Goal: Use online tool/utility: Utilize a website feature to perform a specific function

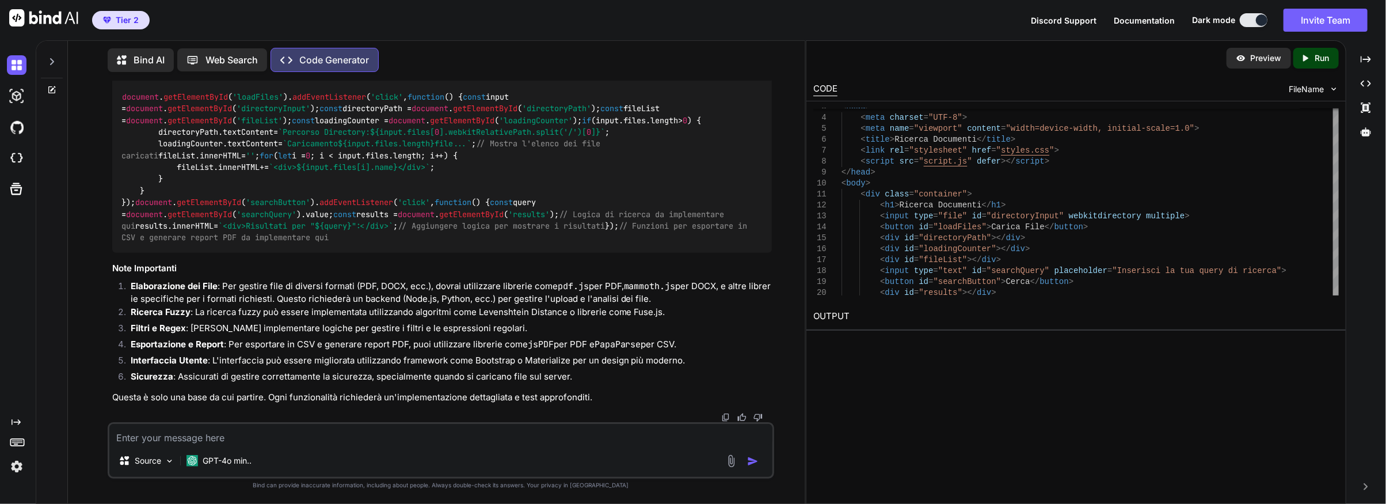
scroll to position [1132, 0]
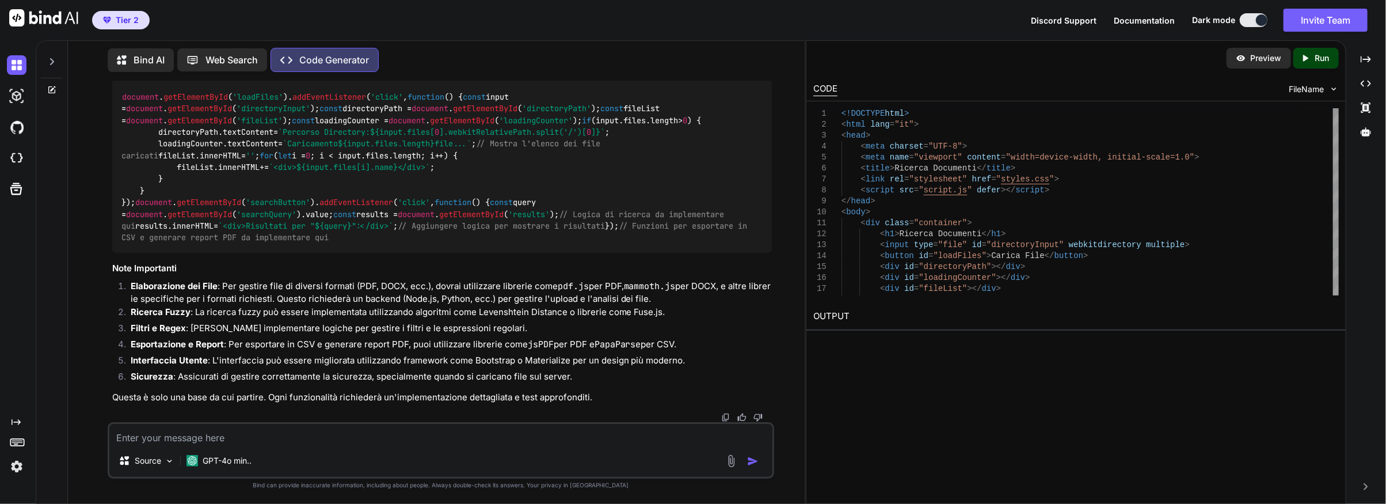
click at [1247, 60] on div "Preview" at bounding box center [1259, 58] width 64 height 21
click at [1333, 88] on img at bounding box center [1334, 89] width 10 height 10
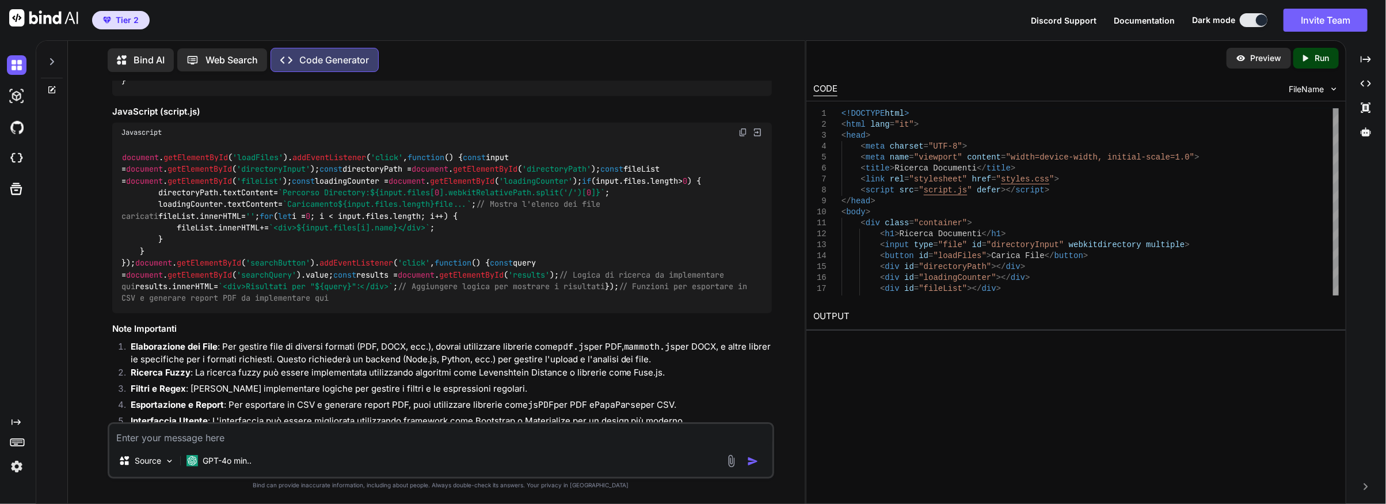
scroll to position [730, 0]
click at [243, 461] on p "GPT-4o min.." at bounding box center [227, 461] width 49 height 12
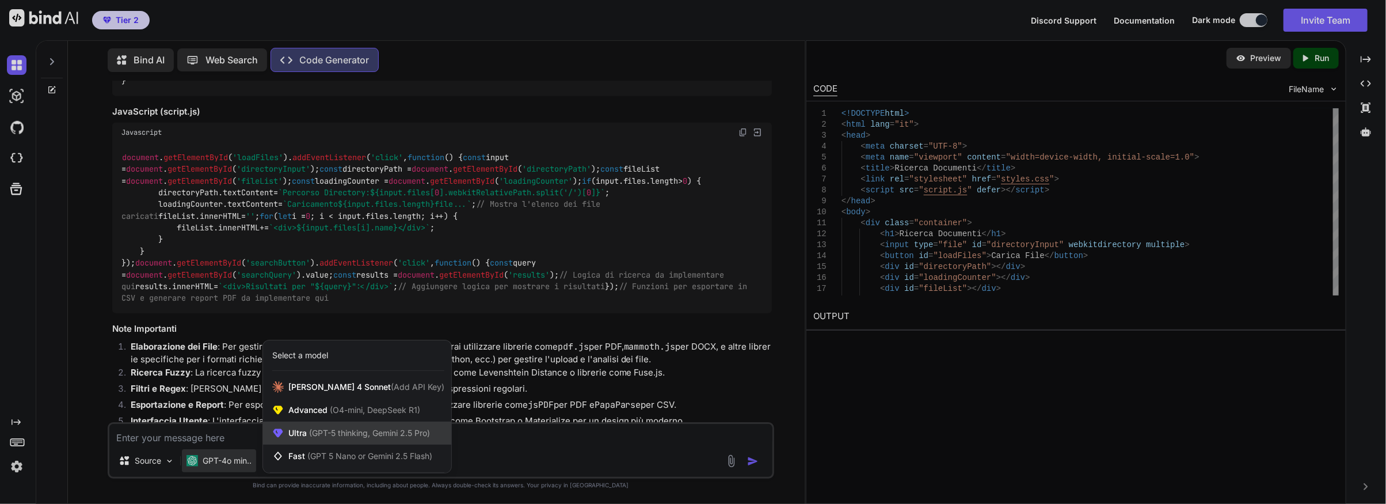
click at [314, 432] on span "(GPT-5 thinking, Gemini 2.5 Pro)" at bounding box center [368, 433] width 123 height 10
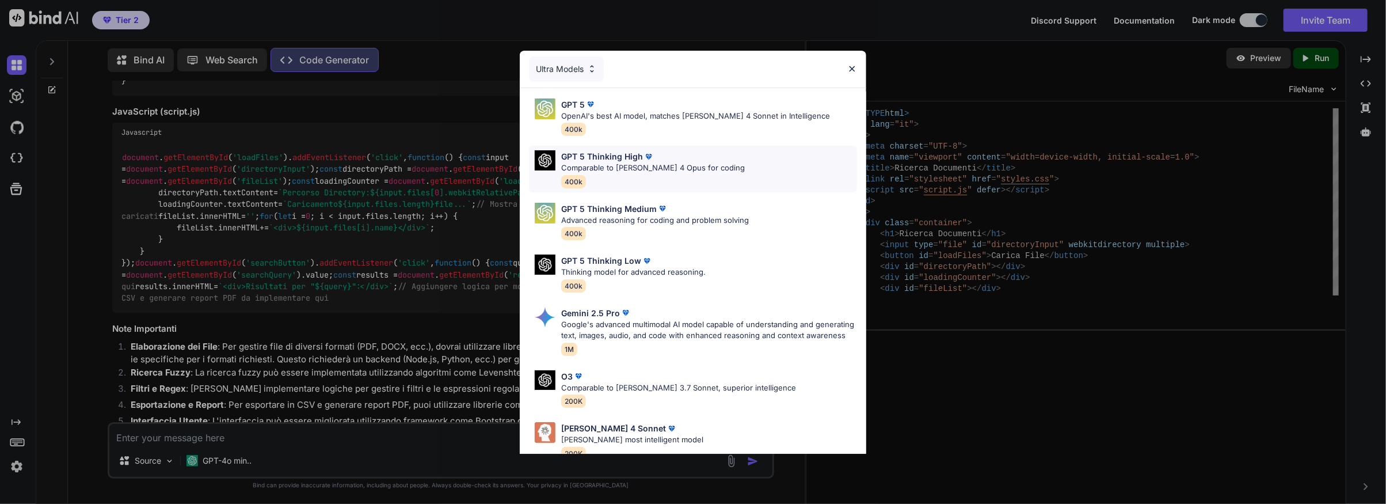
click at [657, 158] on div "GPT 5 Thinking High" at bounding box center [653, 156] width 184 height 12
type textarea "x"
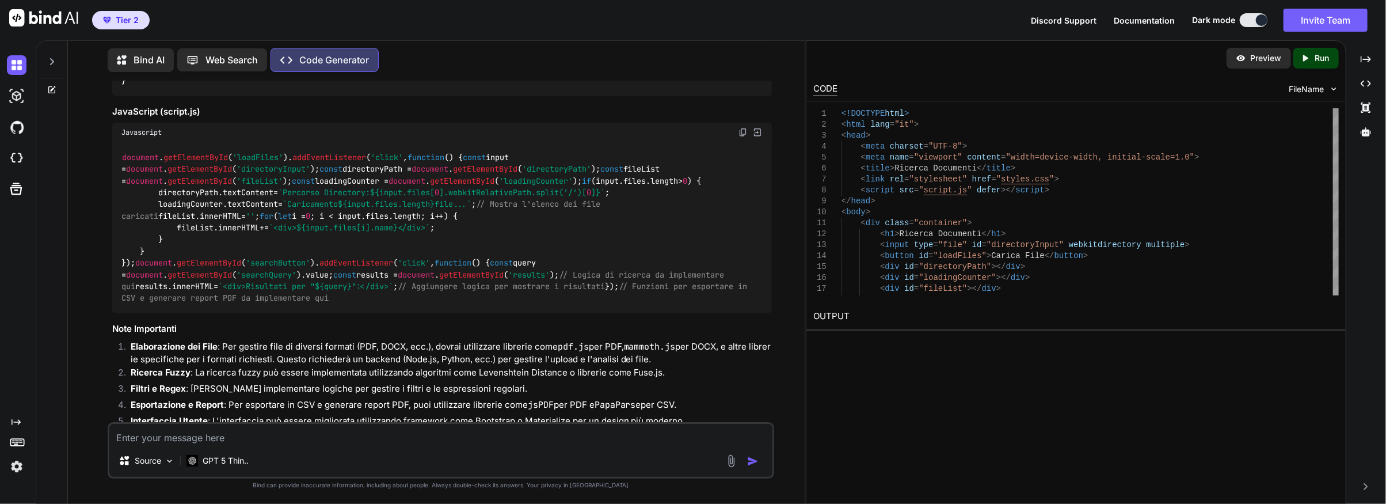
click at [181, 436] on textarea at bounding box center [440, 434] width 663 height 21
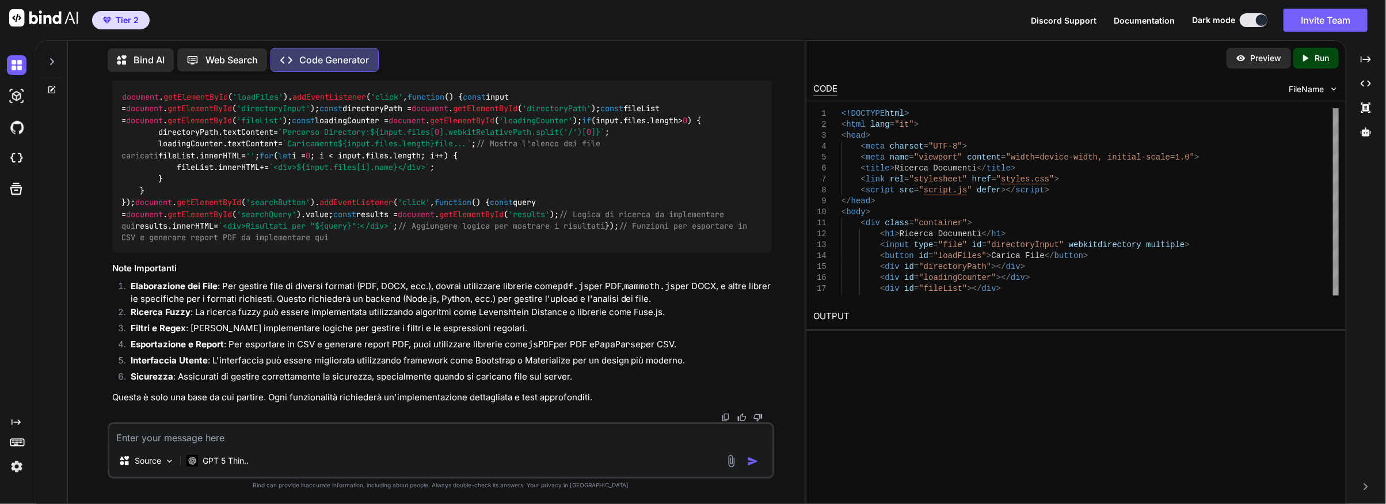
scroll to position [902, 0]
click at [130, 439] on textarea at bounding box center [440, 434] width 663 height 21
type textarea "crea la App completa in un unico file self contained in html"
click at [754, 460] on img "button" at bounding box center [753, 461] width 12 height 12
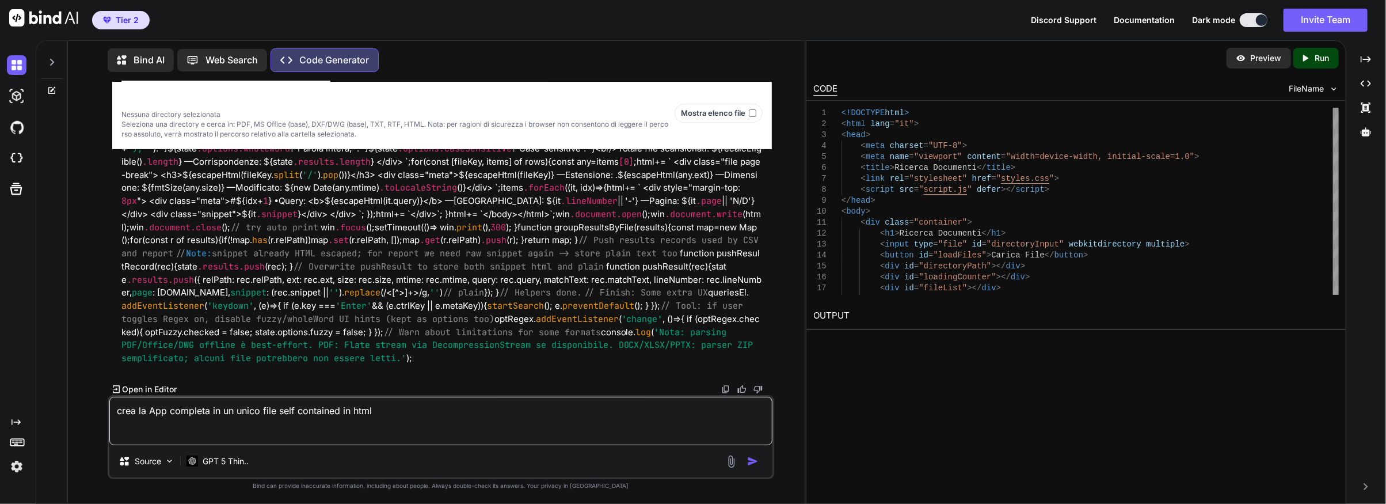
scroll to position [3760, 0]
click at [143, 387] on p "Open in Editor" at bounding box center [149, 389] width 55 height 12
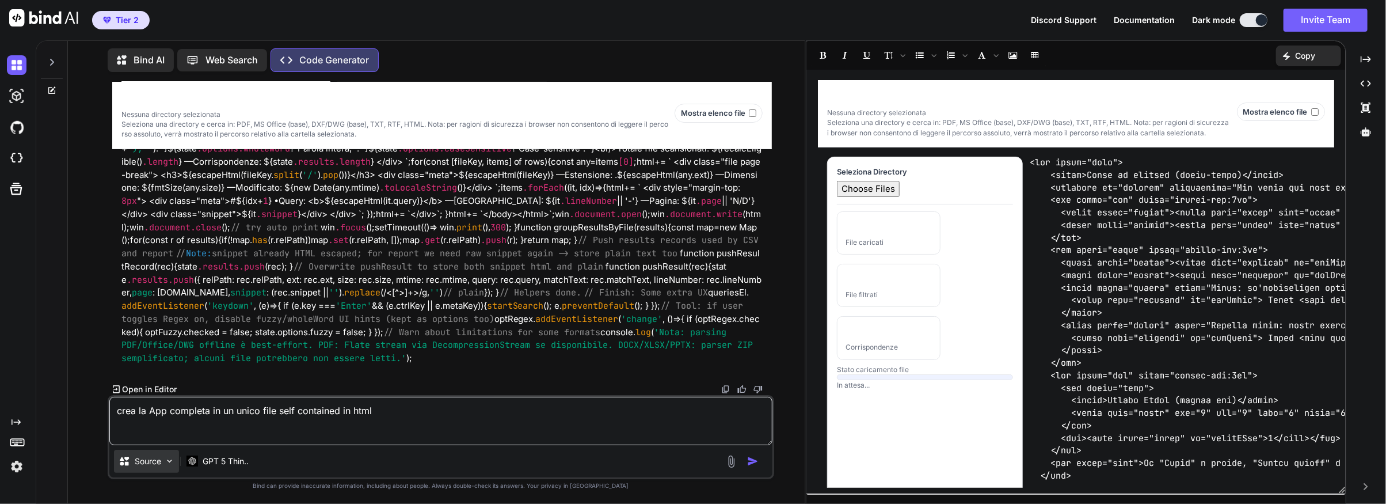
click at [170, 464] on img at bounding box center [170, 461] width 10 height 10
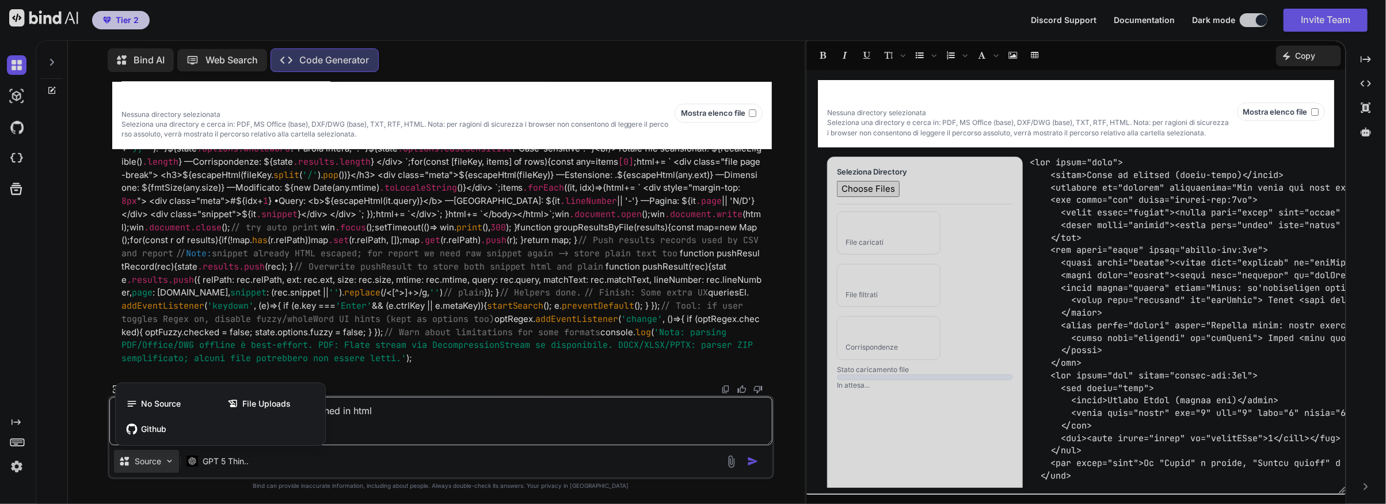
click at [79, 307] on div at bounding box center [693, 252] width 1386 height 504
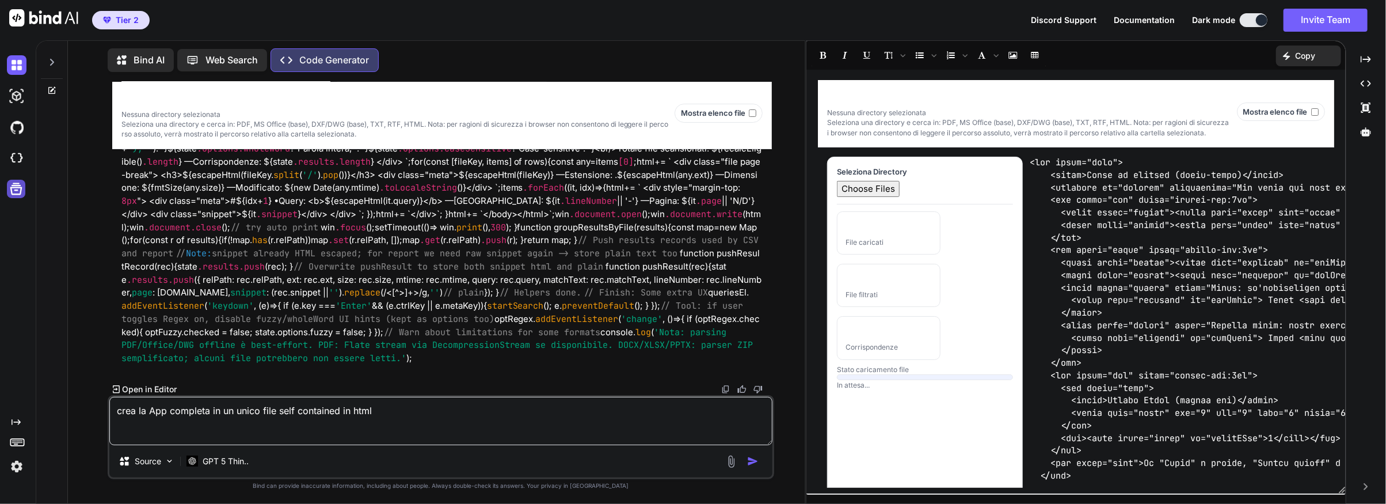
click at [14, 189] on icon at bounding box center [16, 189] width 16 height 16
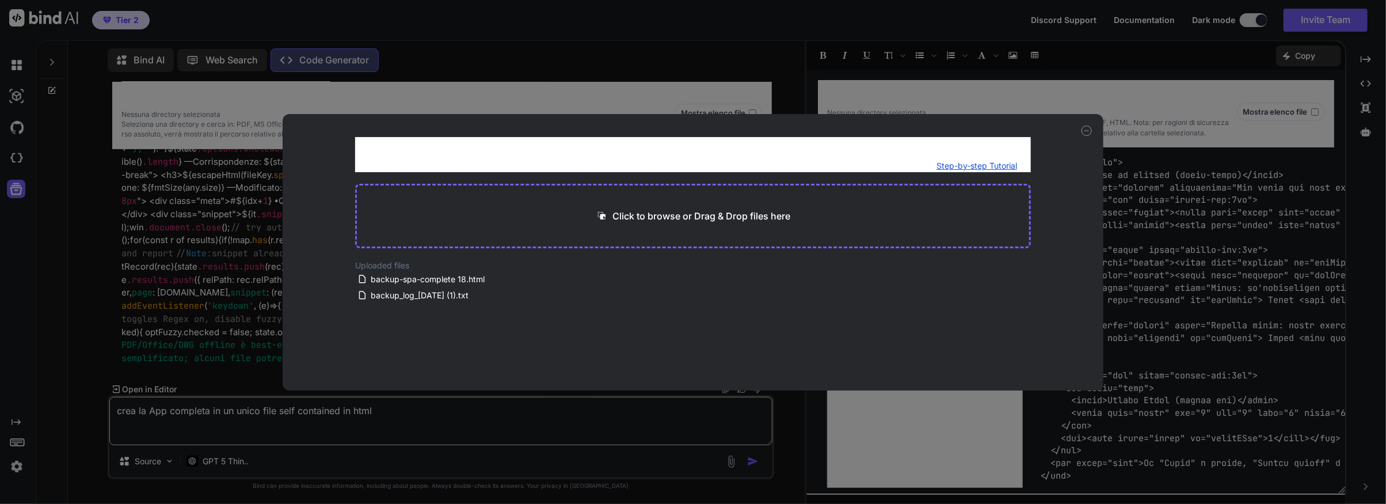
click at [1087, 131] on icon at bounding box center [1087, 130] width 10 height 10
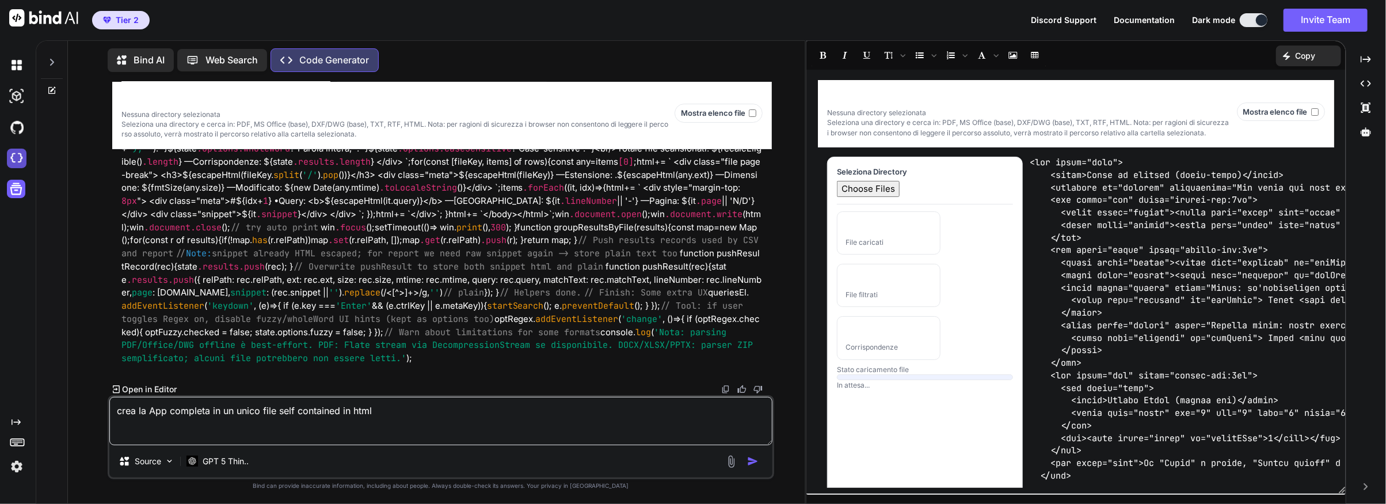
click at [12, 157] on img at bounding box center [17, 159] width 20 height 20
click at [18, 125] on img at bounding box center [17, 127] width 20 height 20
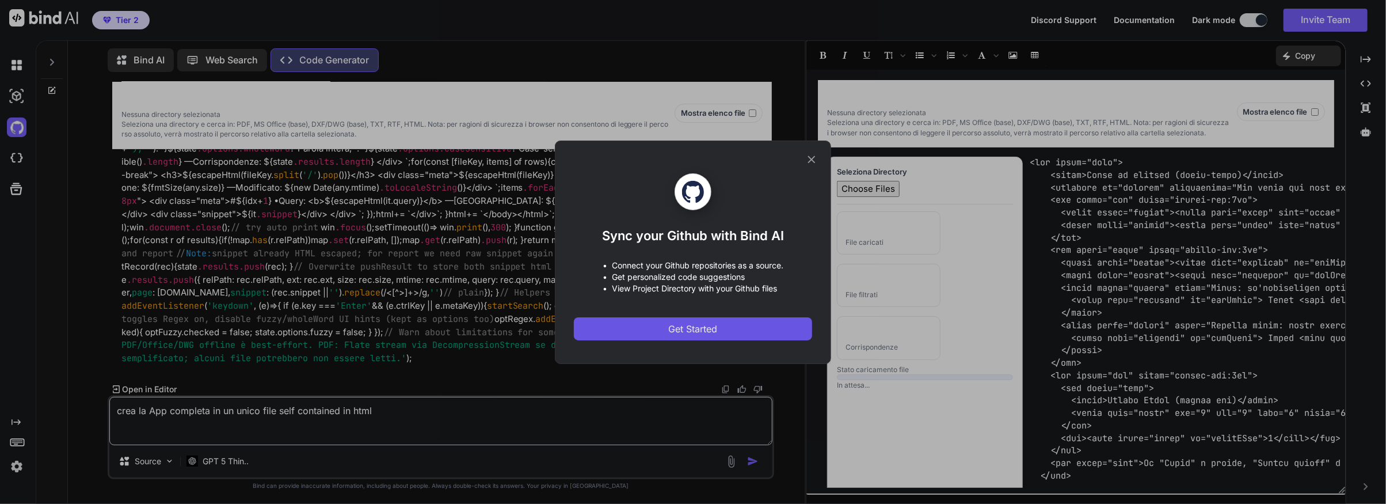
click at [692, 330] on span "Get Started" at bounding box center [693, 329] width 49 height 14
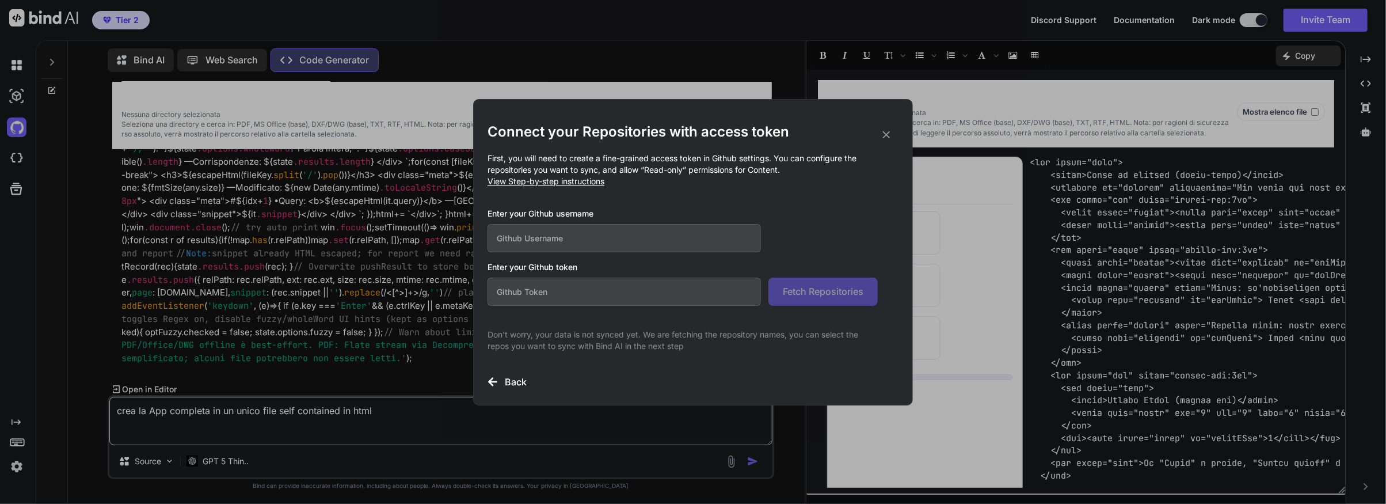
click at [511, 242] on input "text" at bounding box center [624, 238] width 273 height 28
click at [516, 237] on input "text" at bounding box center [624, 238] width 273 height 28
paste input "martellettiaistudio"
type input "martellettiaistudio"
click at [515, 293] on input "text" at bounding box center [624, 291] width 273 height 28
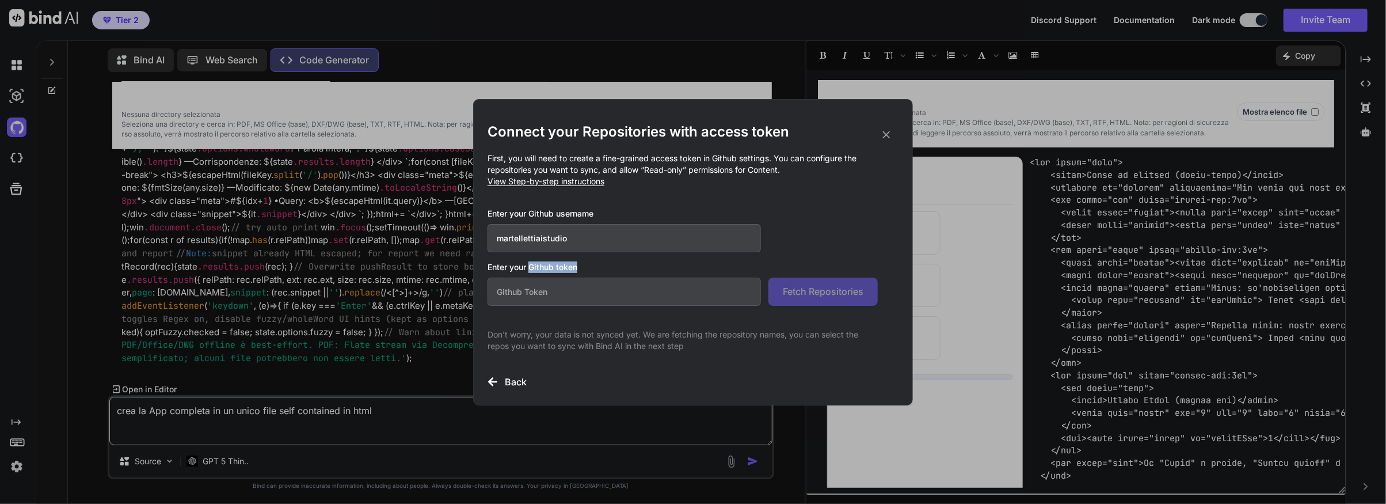
drag, startPoint x: 584, startPoint y: 265, endPoint x: 530, endPoint y: 266, distance: 53.5
click at [530, 266] on h3 "Enter your Github token" at bounding box center [693, 267] width 411 height 12
copy h3 "Github token"
click at [527, 295] on input "text" at bounding box center [624, 291] width 273 height 28
paste input "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"
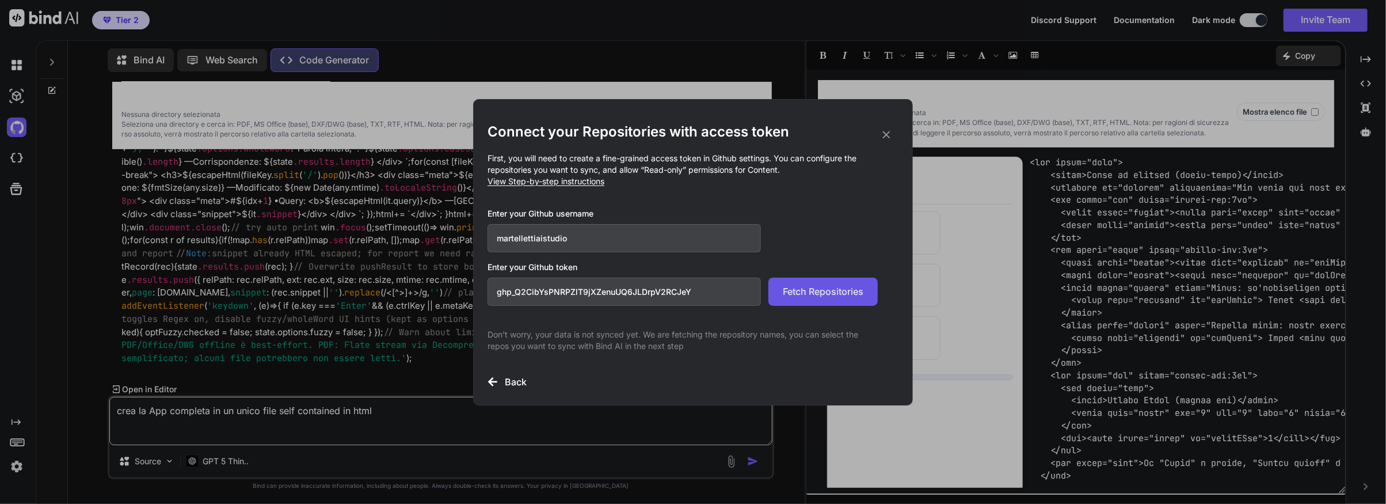
type input "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"
click at [811, 290] on span "Fetch Repositories" at bounding box center [823, 291] width 81 height 14
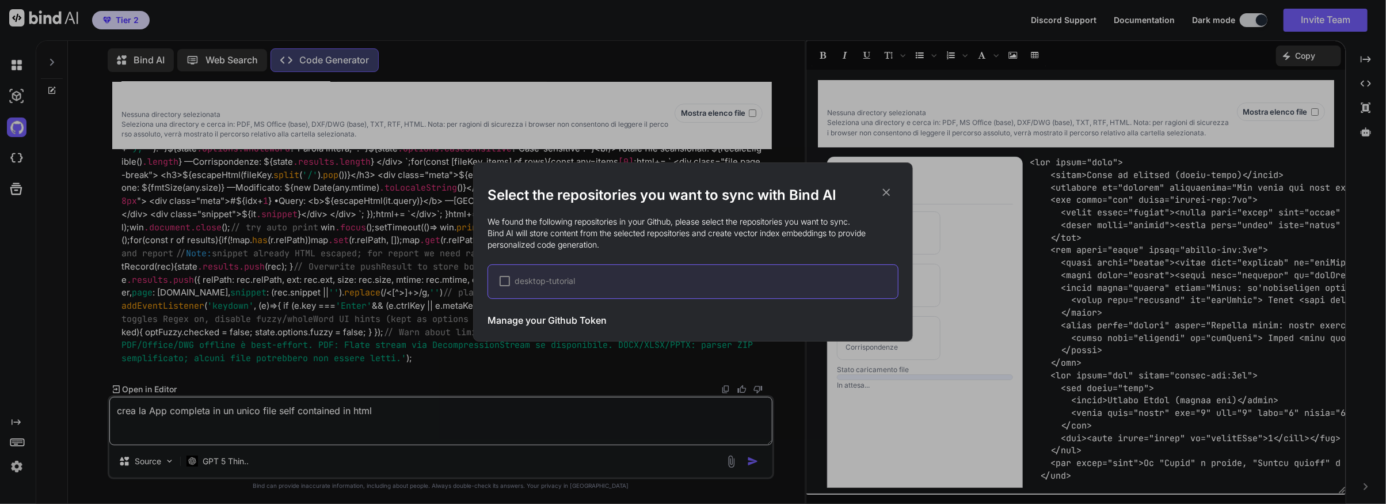
click at [542, 317] on h3 "Manage your Github Token" at bounding box center [547, 320] width 119 height 14
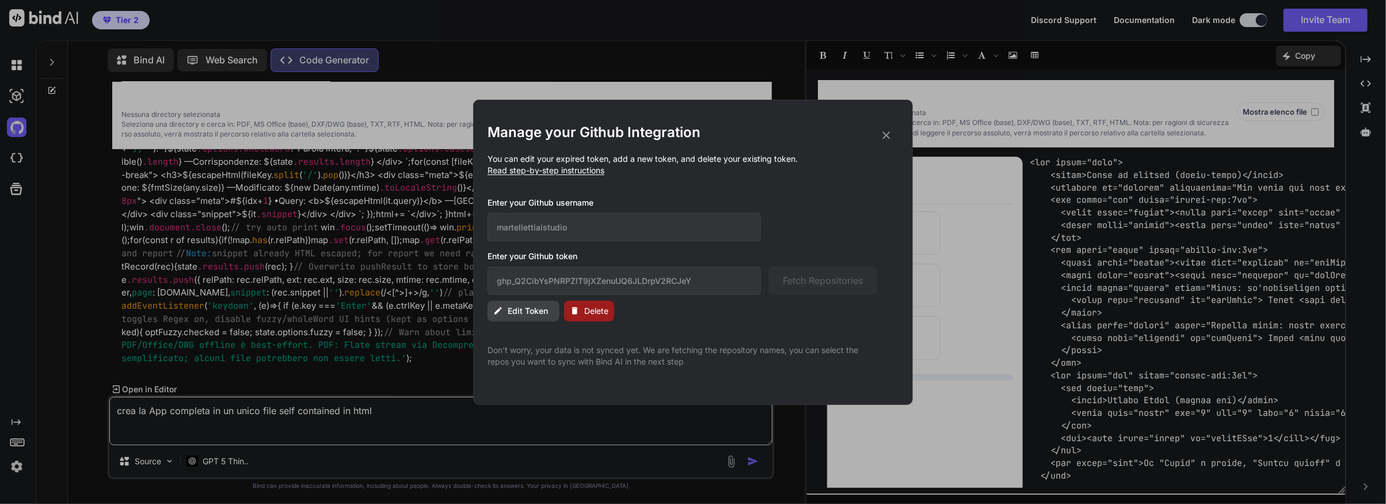
click at [885, 132] on icon at bounding box center [886, 135] width 13 height 13
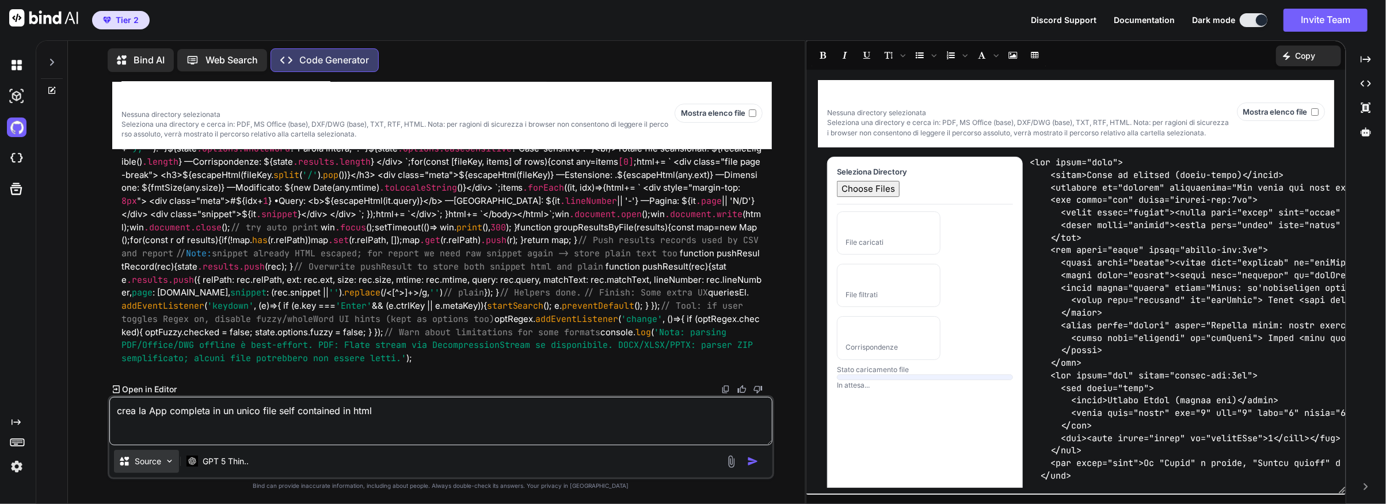
click at [165, 464] on img at bounding box center [170, 461] width 10 height 10
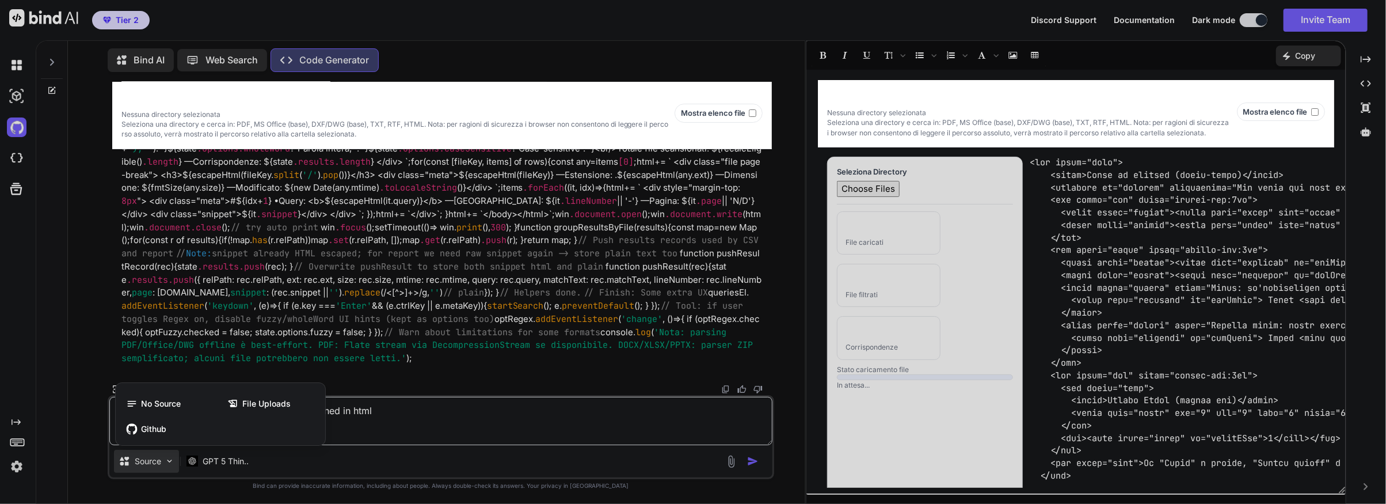
click at [165, 468] on div at bounding box center [693, 252] width 1386 height 504
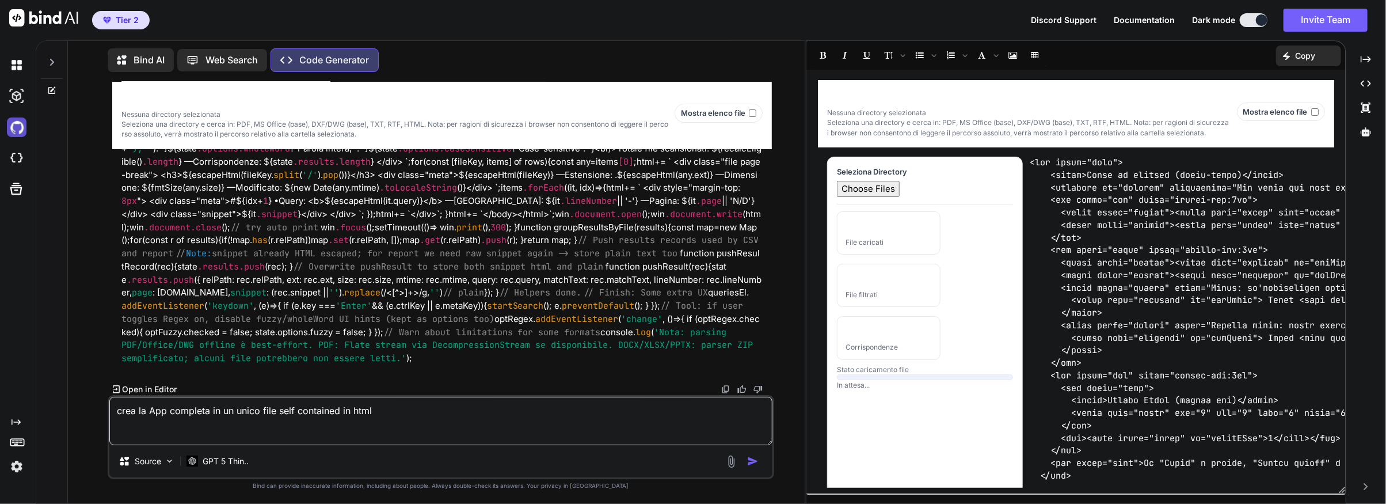
click at [16, 126] on img at bounding box center [17, 127] width 20 height 20
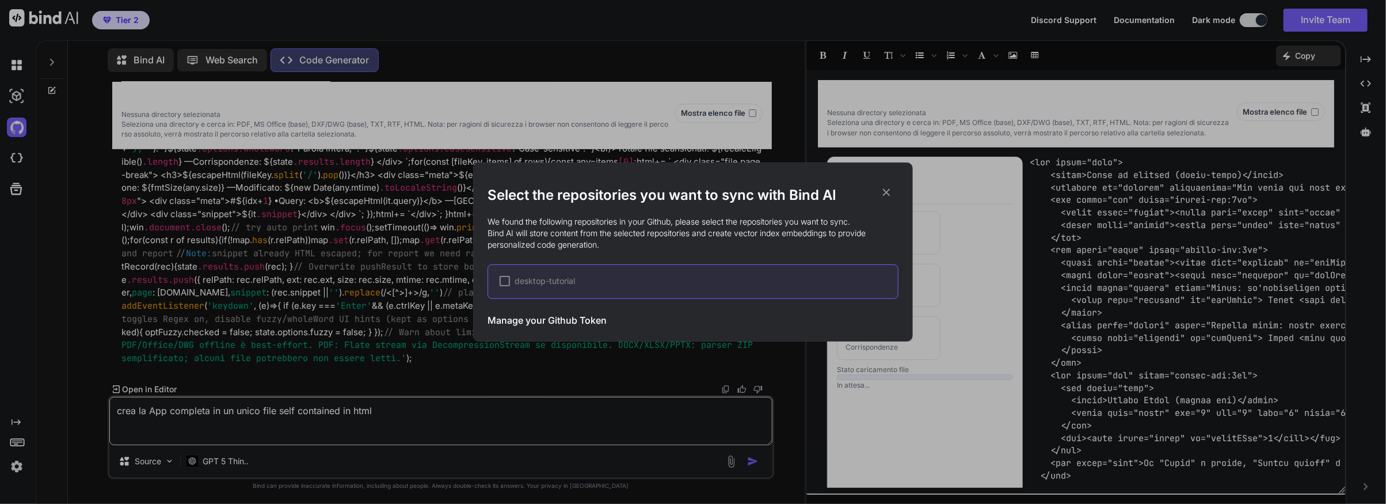
click at [888, 192] on icon at bounding box center [886, 192] width 13 height 13
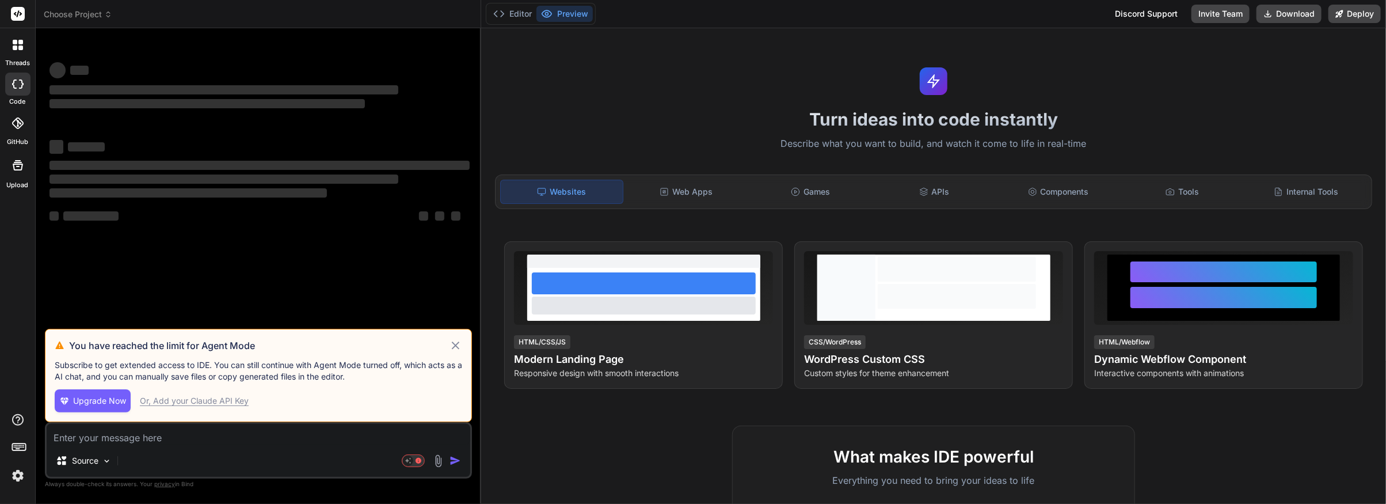
type textarea "x"
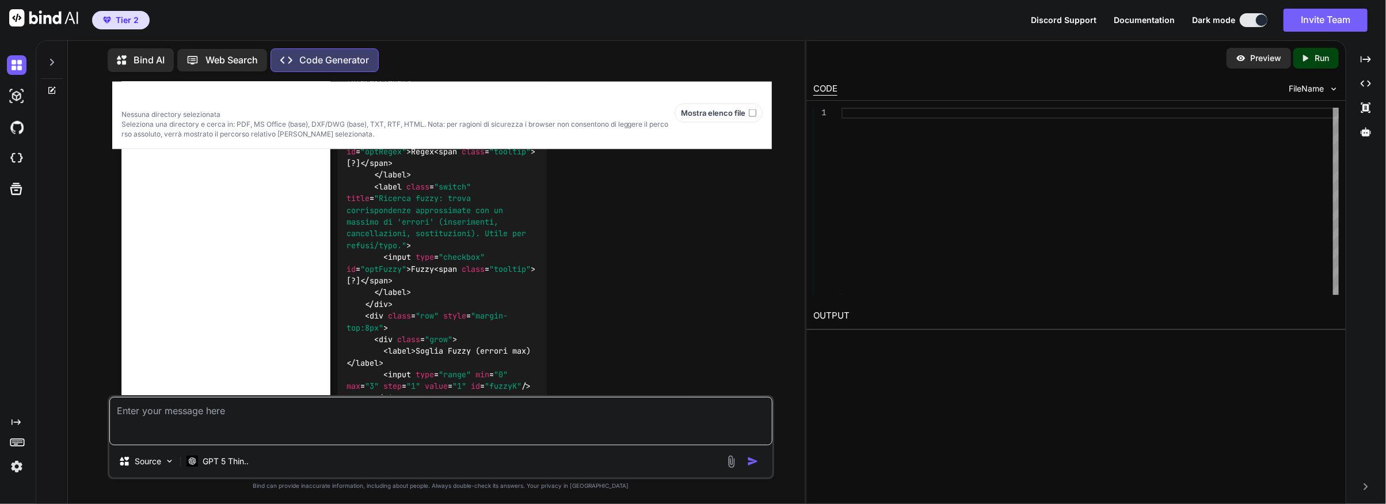
scroll to position [1579, 0]
click at [15, 124] on img at bounding box center [17, 127] width 20 height 20
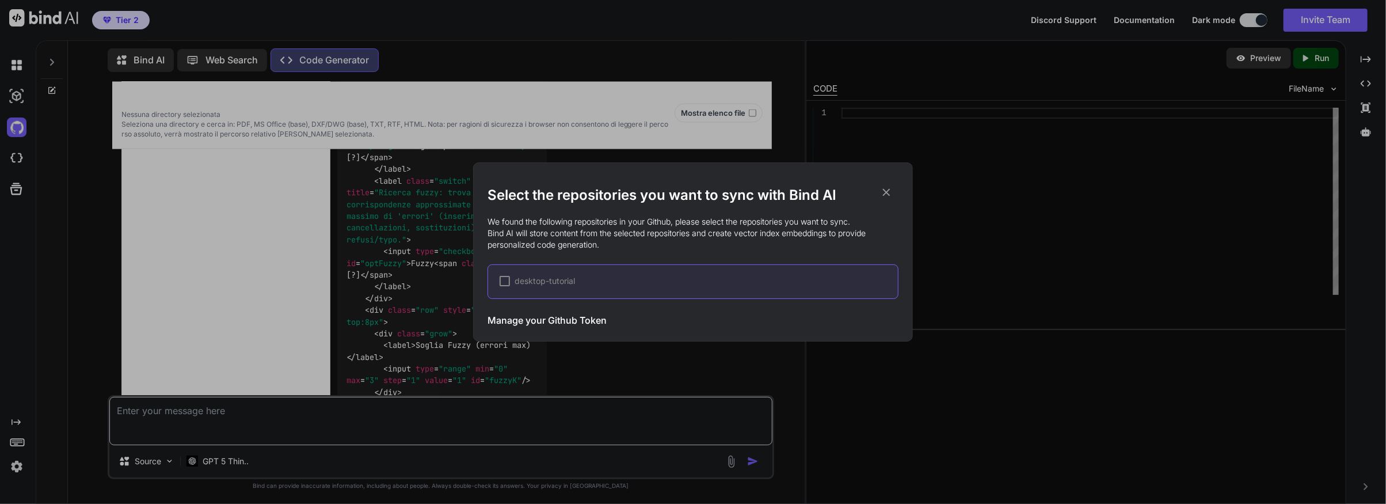
click at [886, 193] on icon at bounding box center [886, 192] width 13 height 13
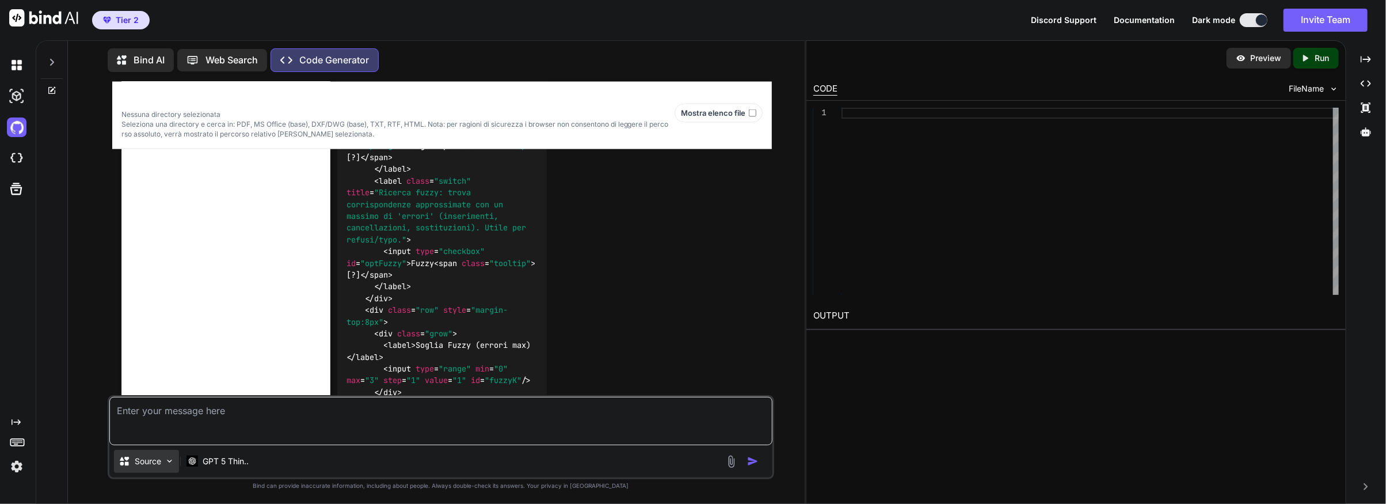
click at [168, 462] on img at bounding box center [170, 461] width 10 height 10
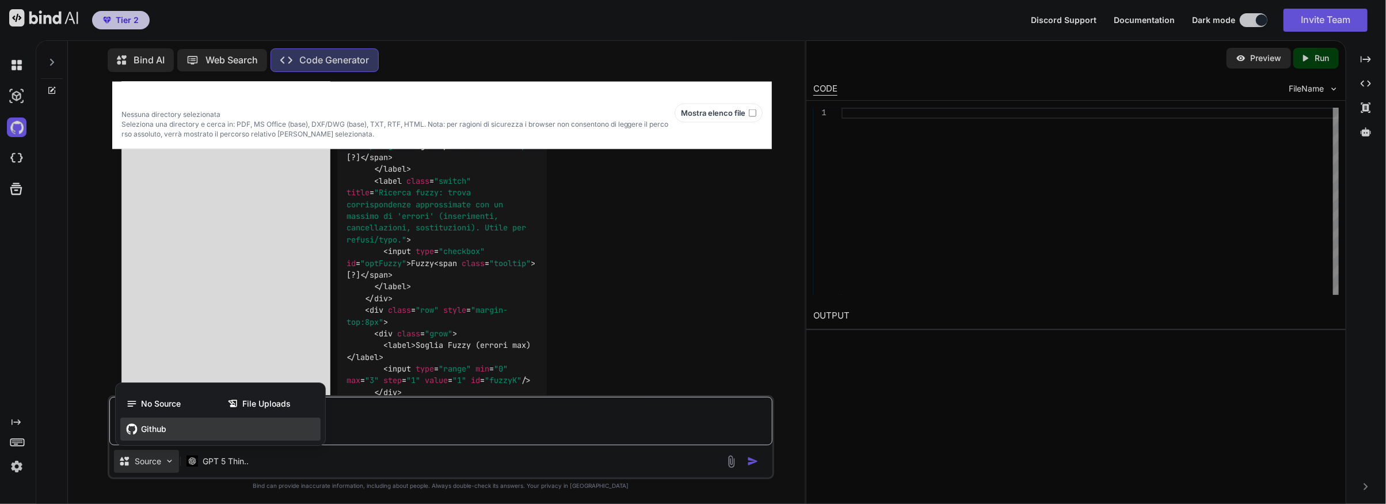
click at [143, 428] on span "Github" at bounding box center [153, 429] width 25 height 12
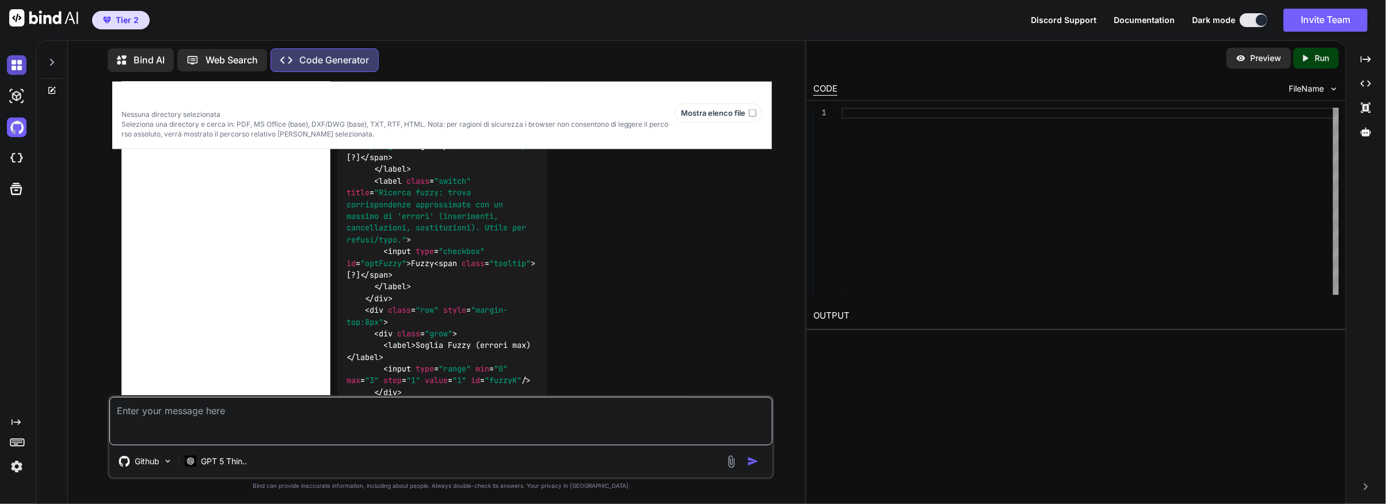
click at [13, 64] on img at bounding box center [17, 65] width 20 height 20
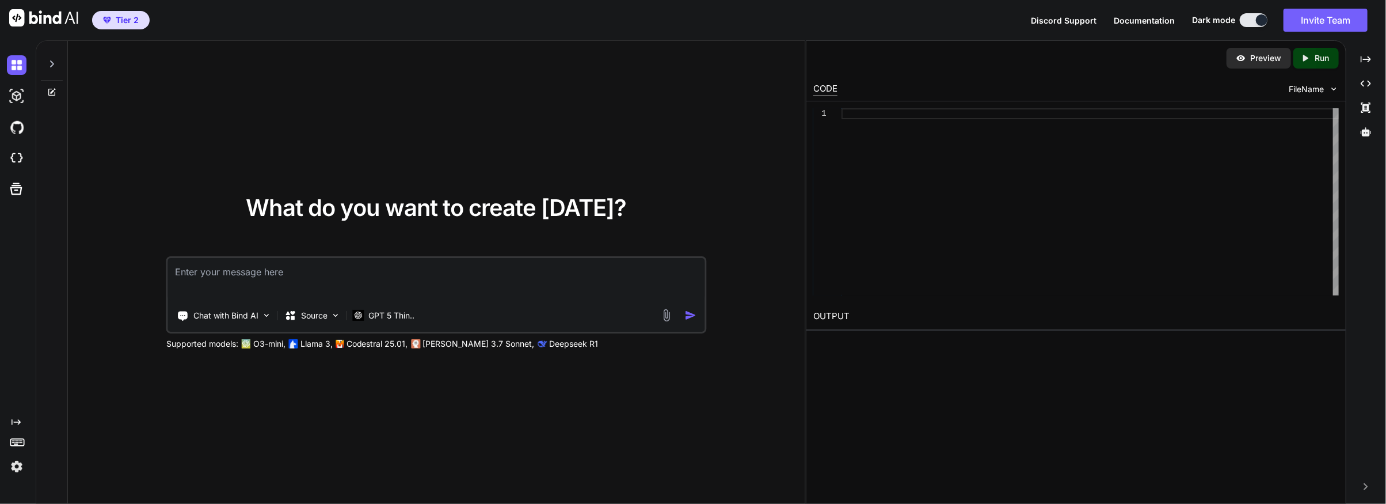
click at [124, 19] on span "Tier 2" at bounding box center [127, 20] width 23 height 12
click at [41, 16] on img at bounding box center [43, 17] width 69 height 17
type textarea "x"
